Goal: Task Accomplishment & Management: Use online tool/utility

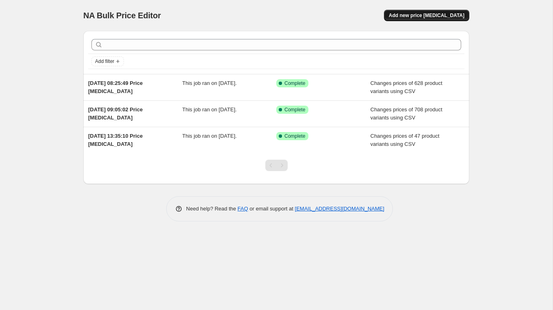
click at [446, 17] on span "Add new price change job" at bounding box center [427, 15] width 76 height 6
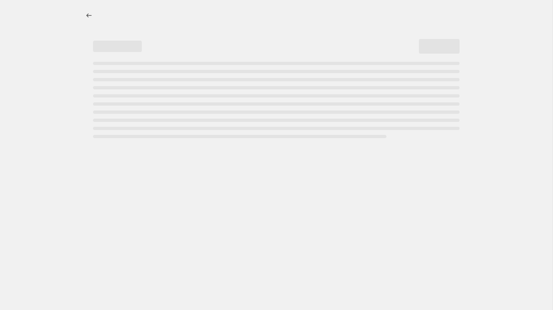
select select "percentage"
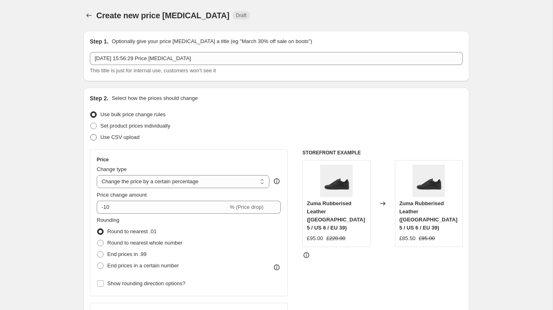
click at [113, 138] on span "Use CSV upload" at bounding box center [119, 137] width 39 height 6
click at [91, 134] on input "Use CSV upload" at bounding box center [90, 134] width 0 height 0
radio input "true"
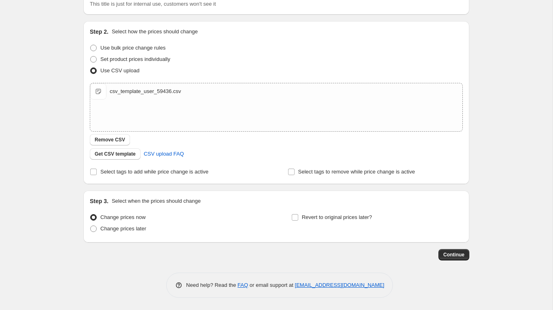
scroll to position [67, 0]
click at [458, 252] on span "Continue" at bounding box center [453, 254] width 21 height 6
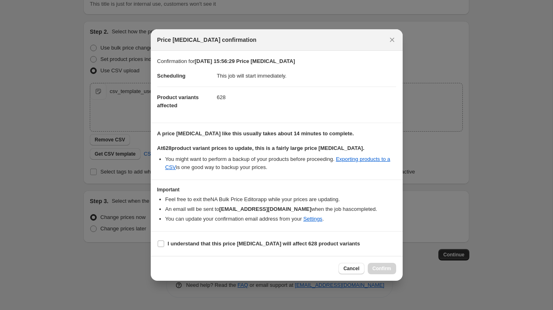
drag, startPoint x: 159, startPoint y: 247, endPoint x: 273, endPoint y: 258, distance: 114.3
click at [160, 247] on span ":r24:" at bounding box center [160, 243] width 7 height 7
click at [160, 247] on input "I understand that this price change job will affect 628 product variants" at bounding box center [161, 243] width 6 height 6
checkbox input "true"
click at [380, 268] on span "Confirm" at bounding box center [381, 268] width 19 height 6
